Goal: Find specific page/section

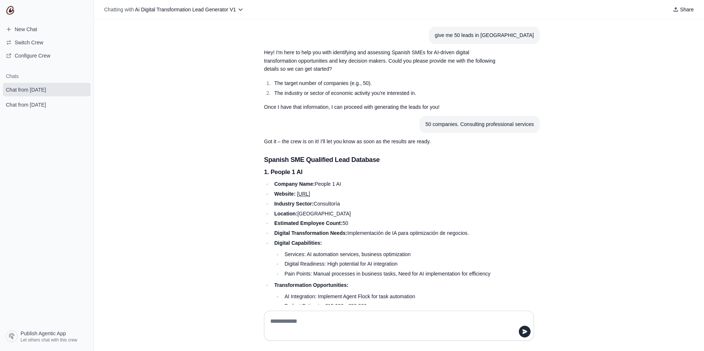
scroll to position [2162, 0]
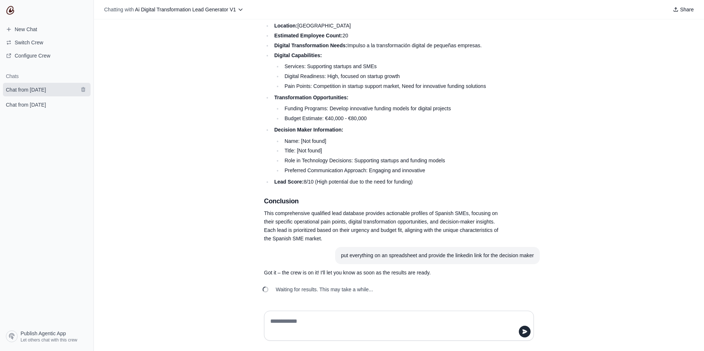
click at [45, 90] on span "Chat from [DATE]" at bounding box center [26, 89] width 40 height 7
click at [46, 103] on span "Chat from [DATE]" at bounding box center [26, 104] width 40 height 7
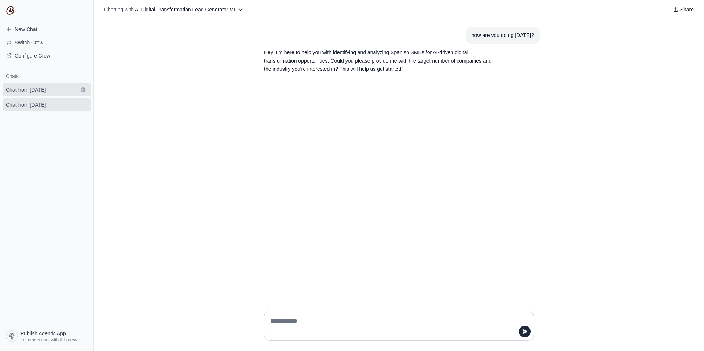
click at [46, 93] on span "Chat from [DATE]" at bounding box center [26, 89] width 40 height 7
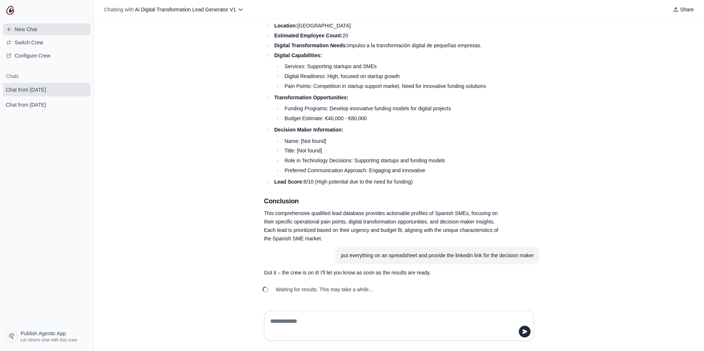
scroll to position [2162, 0]
click at [11, 11] on img at bounding box center [10, 10] width 9 height 9
click at [12, 10] on img at bounding box center [10, 10] width 9 height 9
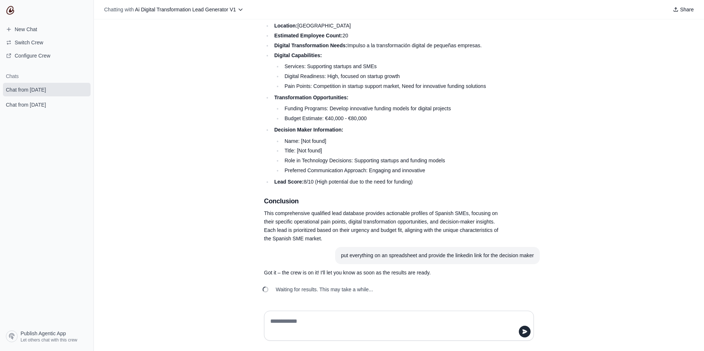
click at [12, 10] on img at bounding box center [10, 10] width 9 height 9
